Goal: Task Accomplishment & Management: Use online tool/utility

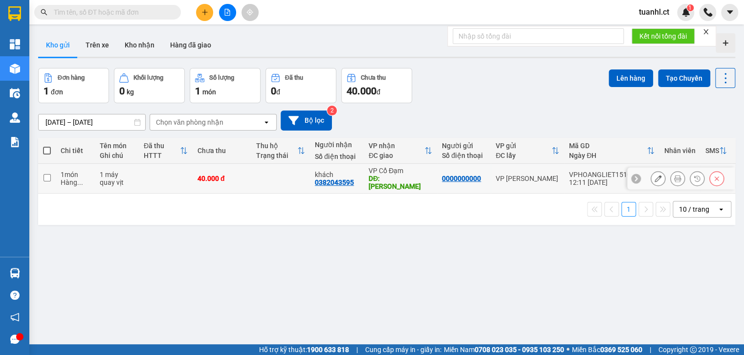
click at [366, 174] on td "VP Cổ Đạm DĐ: xuân song" at bounding box center [400, 179] width 73 height 30
checkbox input "true"
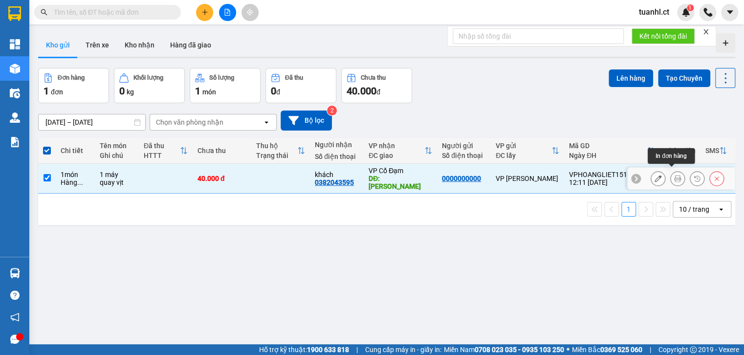
click at [674, 175] on icon at bounding box center [677, 178] width 7 height 7
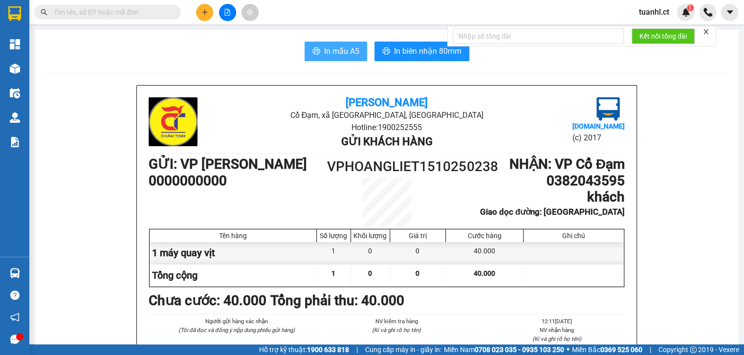
click at [343, 46] on span "In mẫu A5" at bounding box center [341, 51] width 35 height 12
click at [346, 53] on span "In mẫu A5" at bounding box center [341, 51] width 35 height 12
